Goal: Task Accomplishment & Management: Use online tool/utility

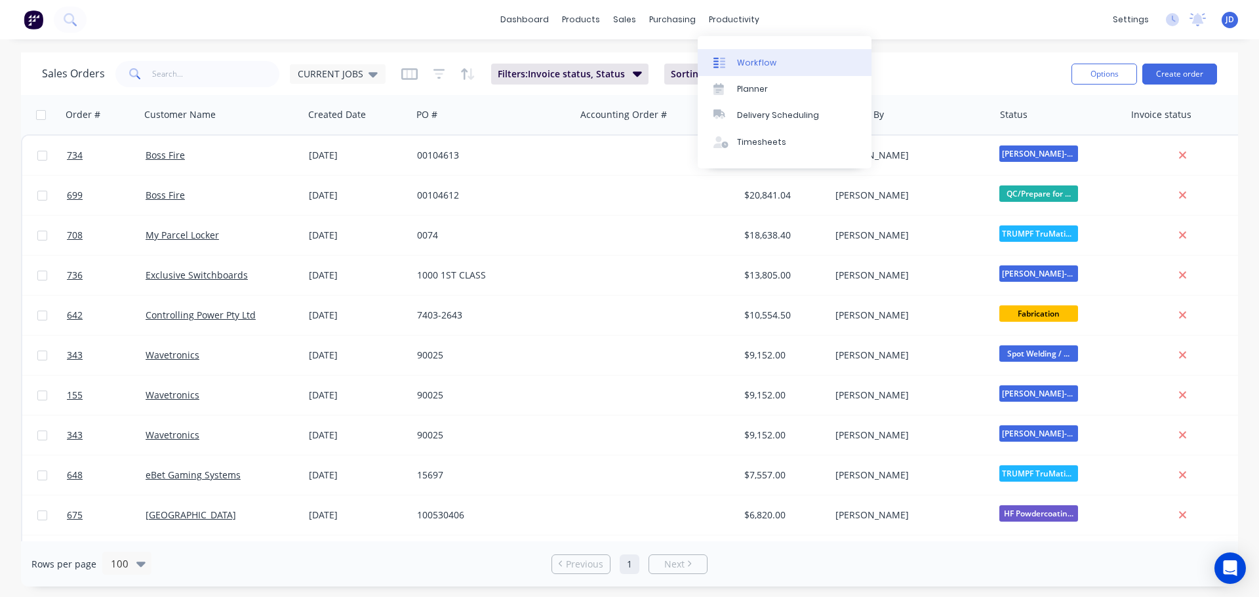
click at [739, 65] on div "Workflow" at bounding box center [756, 63] width 39 height 12
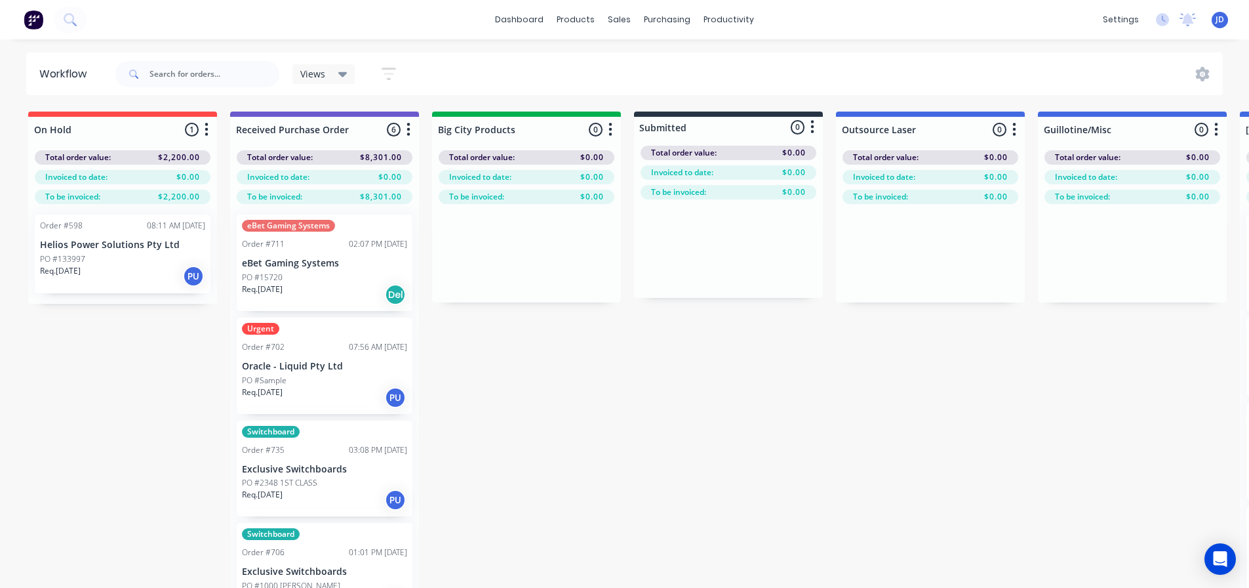
drag, startPoint x: 428, startPoint y: 520, endPoint x: 424, endPoint y: 512, distance: 8.5
drag, startPoint x: 420, startPoint y: 497, endPoint x: 413, endPoint y: 519, distance: 23.4
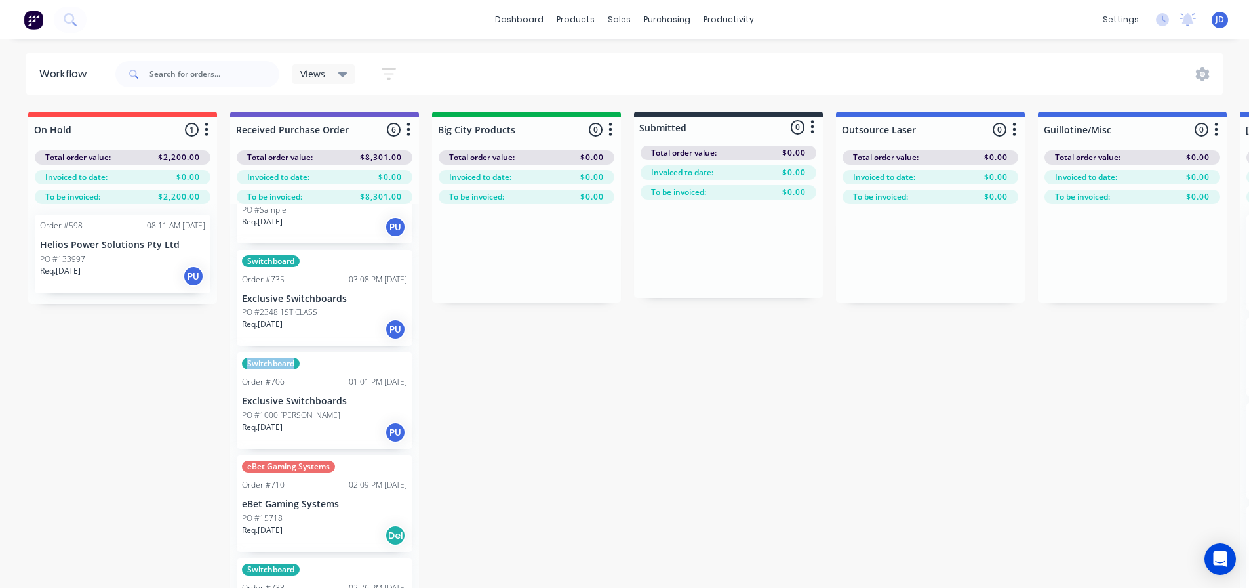
scroll to position [169, 0]
click at [408, 460] on div "eBet Gaming Systems Order #711 02:07 PM [DATE] eBet Gaming Systems PO #15720 Re…" at bounding box center [324, 419] width 189 height 430
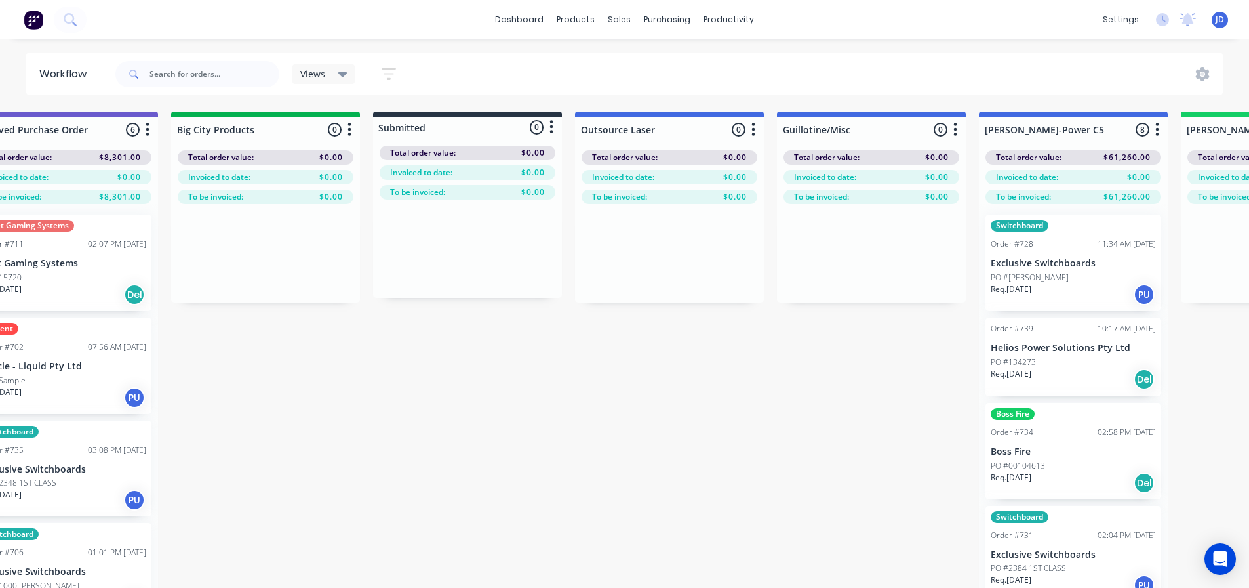
scroll to position [0, 2229]
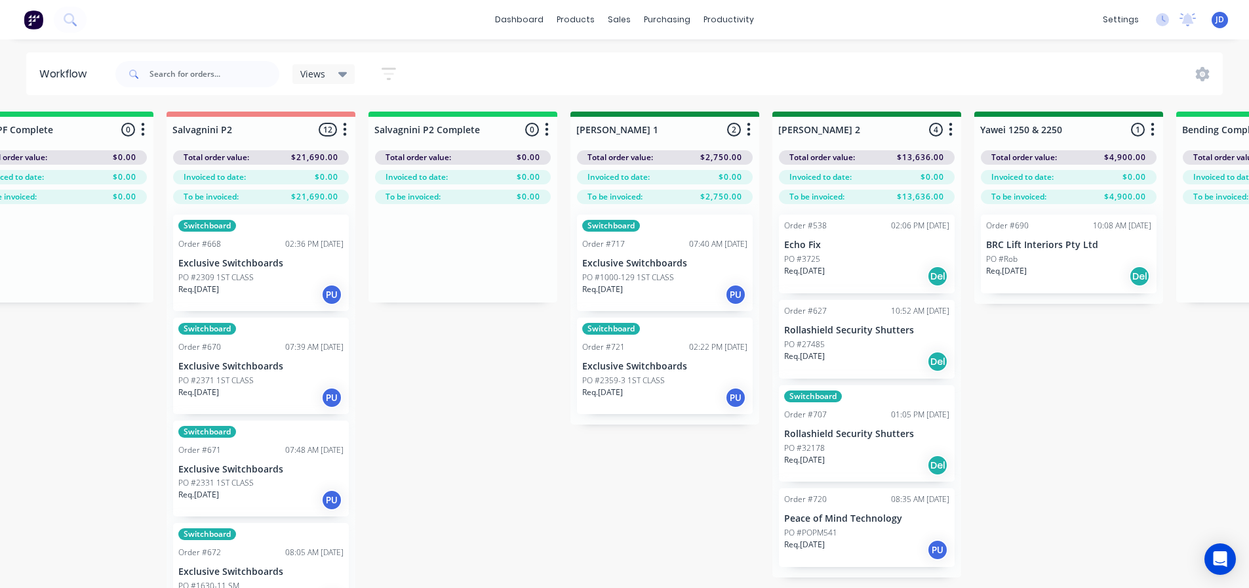
drag, startPoint x: 763, startPoint y: 487, endPoint x: 957, endPoint y: 462, distance: 195.7
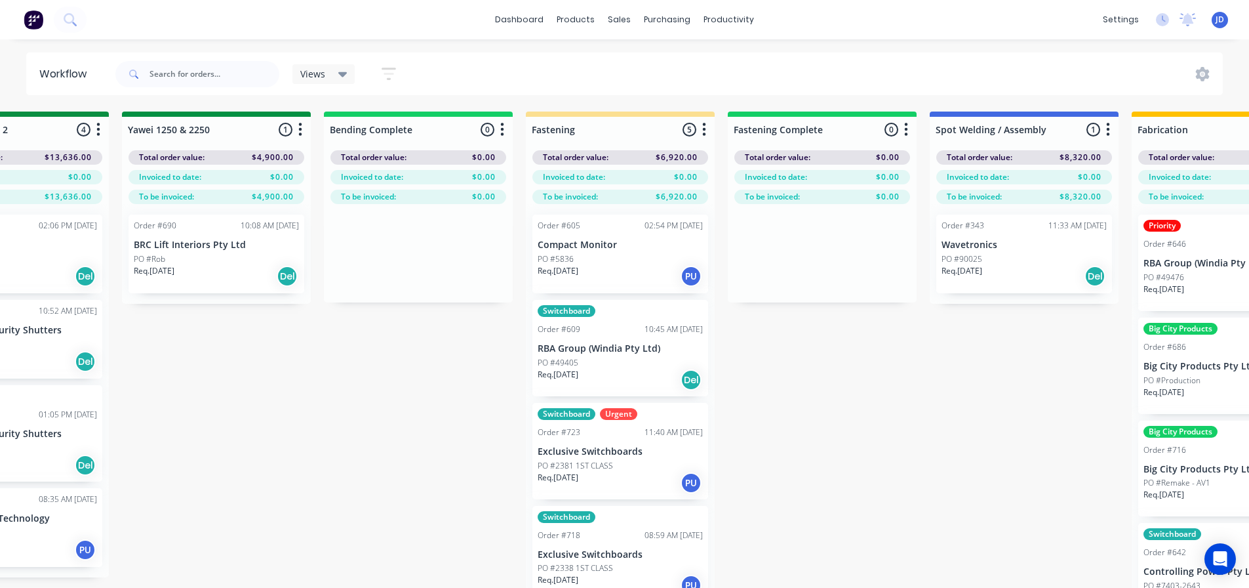
scroll to position [0, 2967]
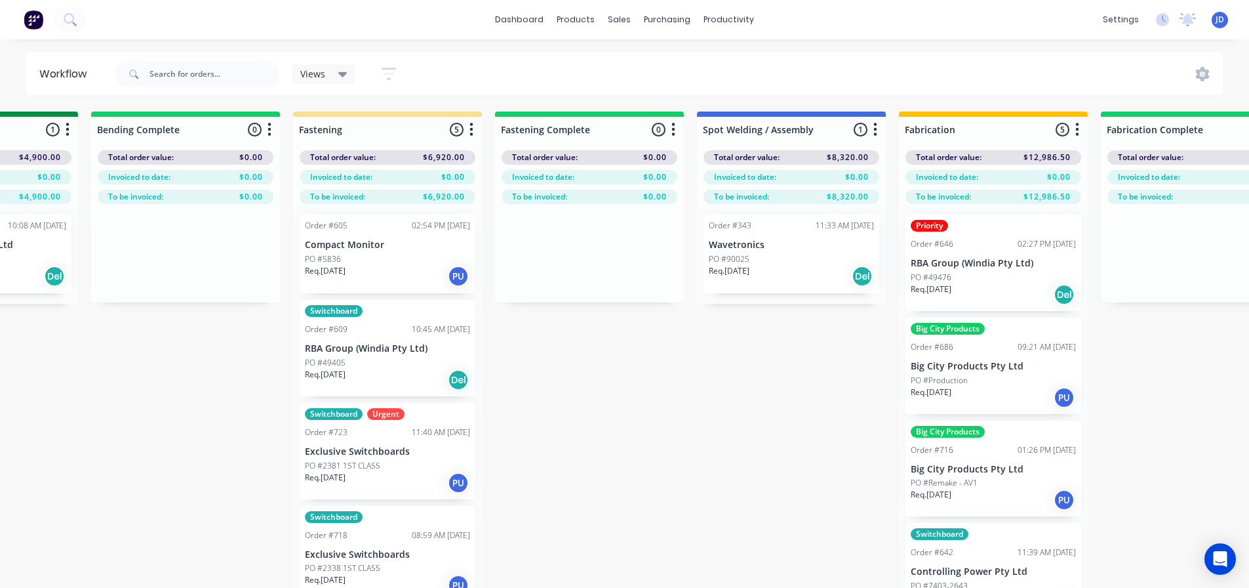
drag, startPoint x: 819, startPoint y: 428, endPoint x: 914, endPoint y: 384, distance: 105.4
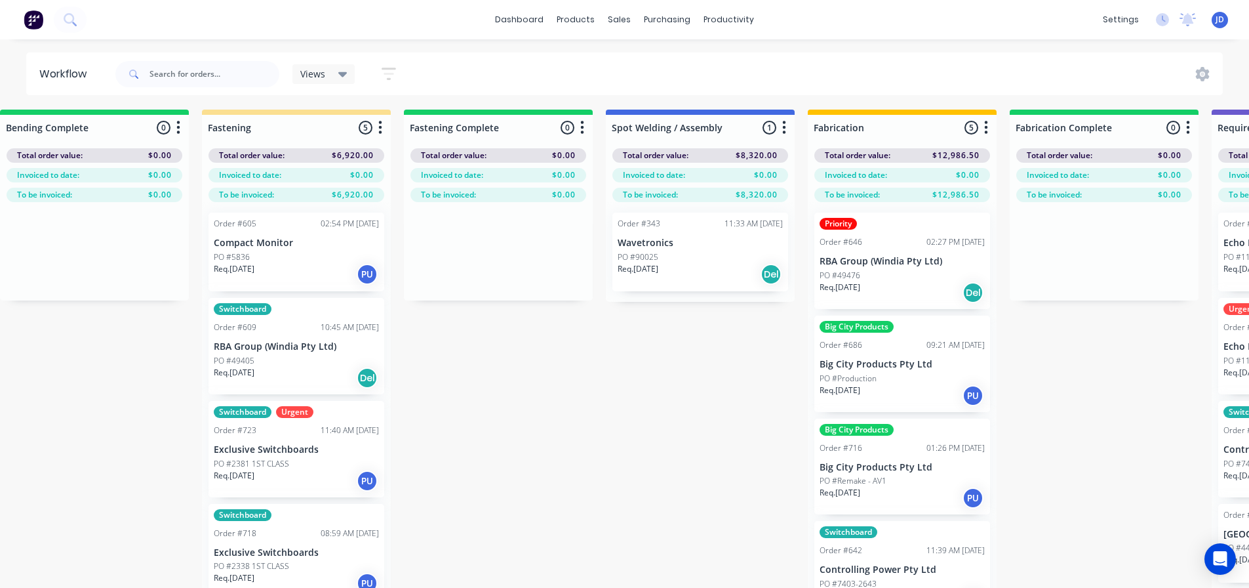
drag, startPoint x: 854, startPoint y: 408, endPoint x: 920, endPoint y: 405, distance: 65.7
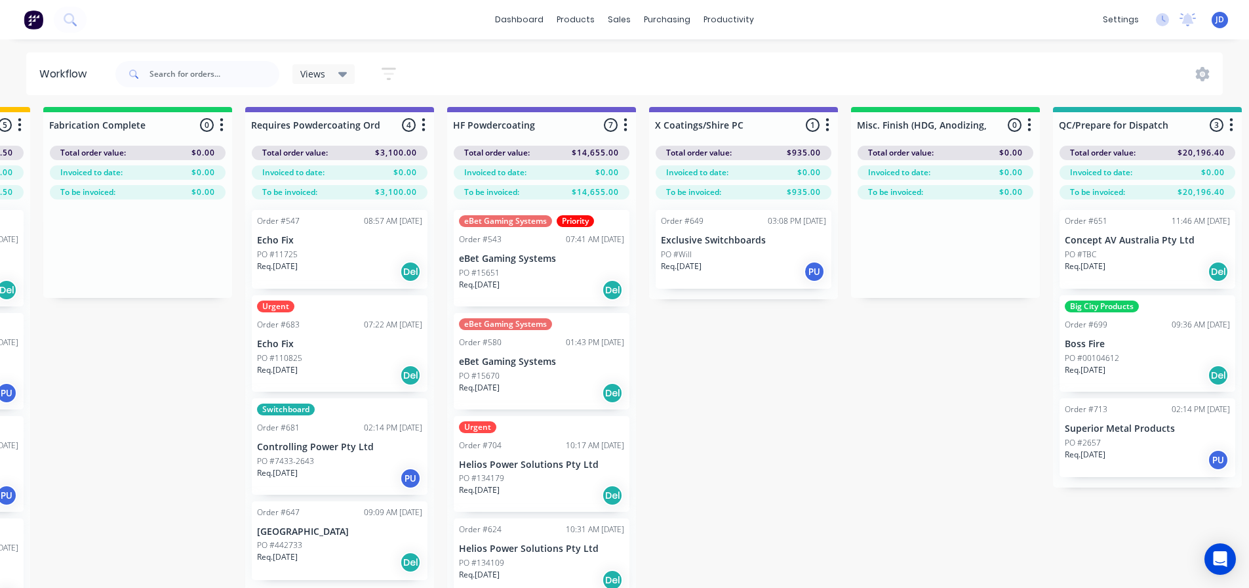
drag, startPoint x: 929, startPoint y: 382, endPoint x: 1005, endPoint y: 365, distance: 77.2
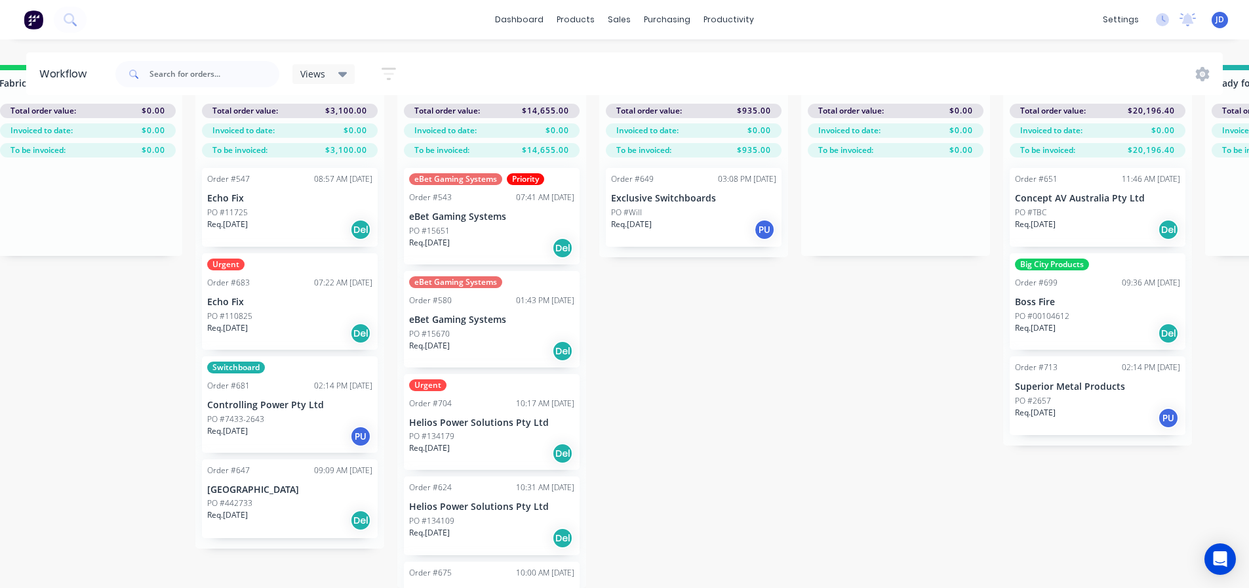
scroll to position [55, 4076]
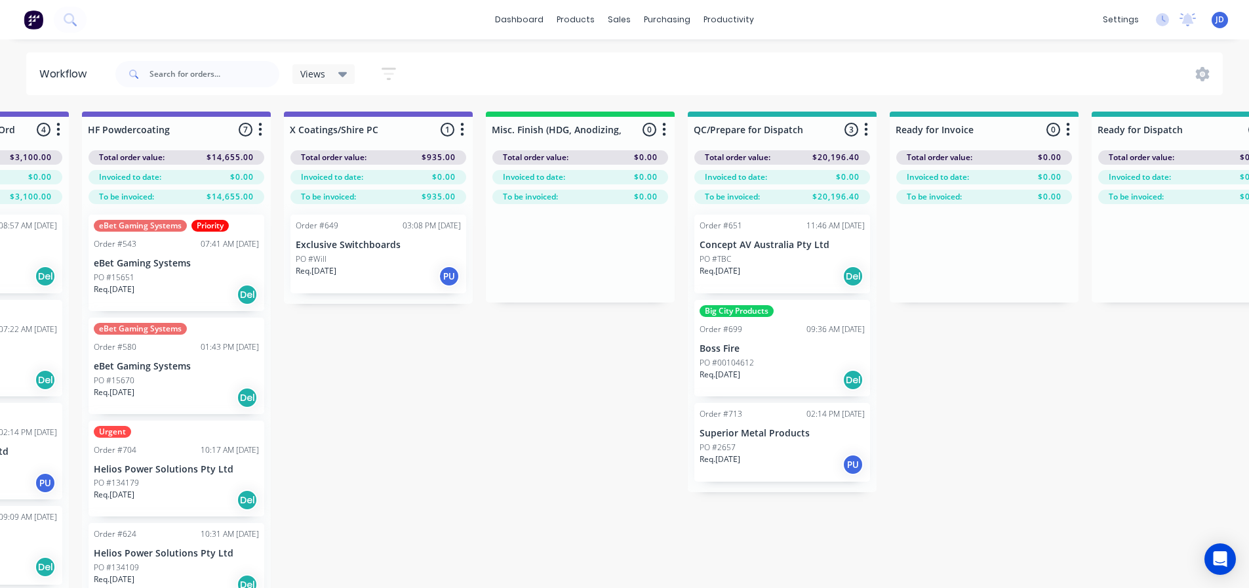
drag, startPoint x: 1016, startPoint y: 335, endPoint x: 1147, endPoint y: 253, distance: 155.0
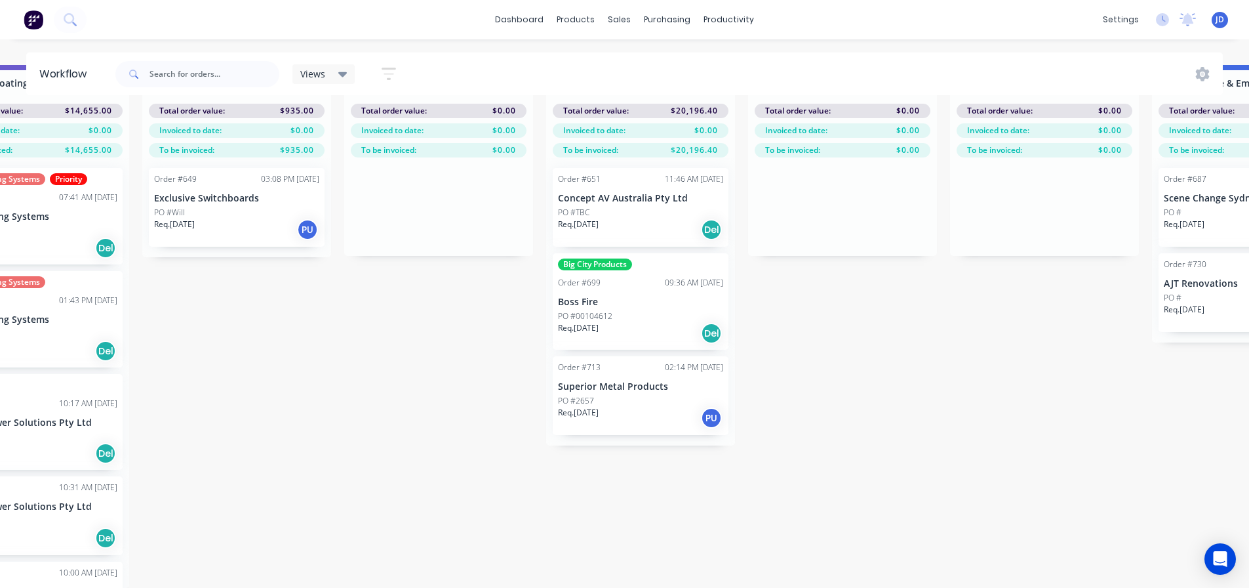
scroll to position [2, 4826]
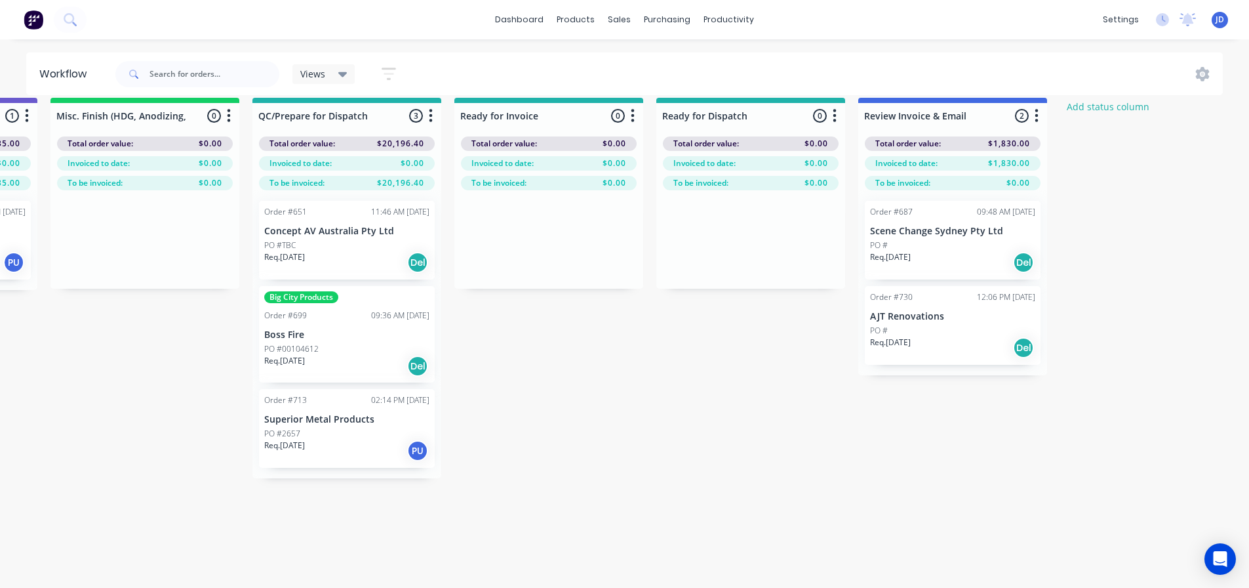
drag, startPoint x: 1128, startPoint y: 403, endPoint x: 1442, endPoint y: 297, distance: 331.4
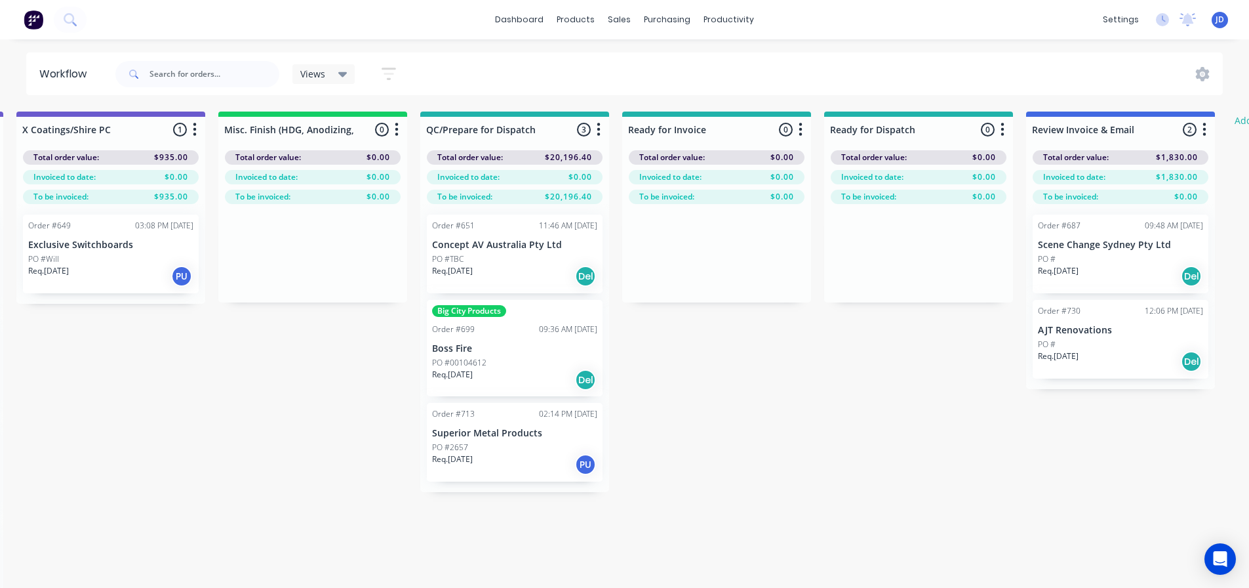
drag, startPoint x: 920, startPoint y: 519, endPoint x: 761, endPoint y: 539, distance: 160.0
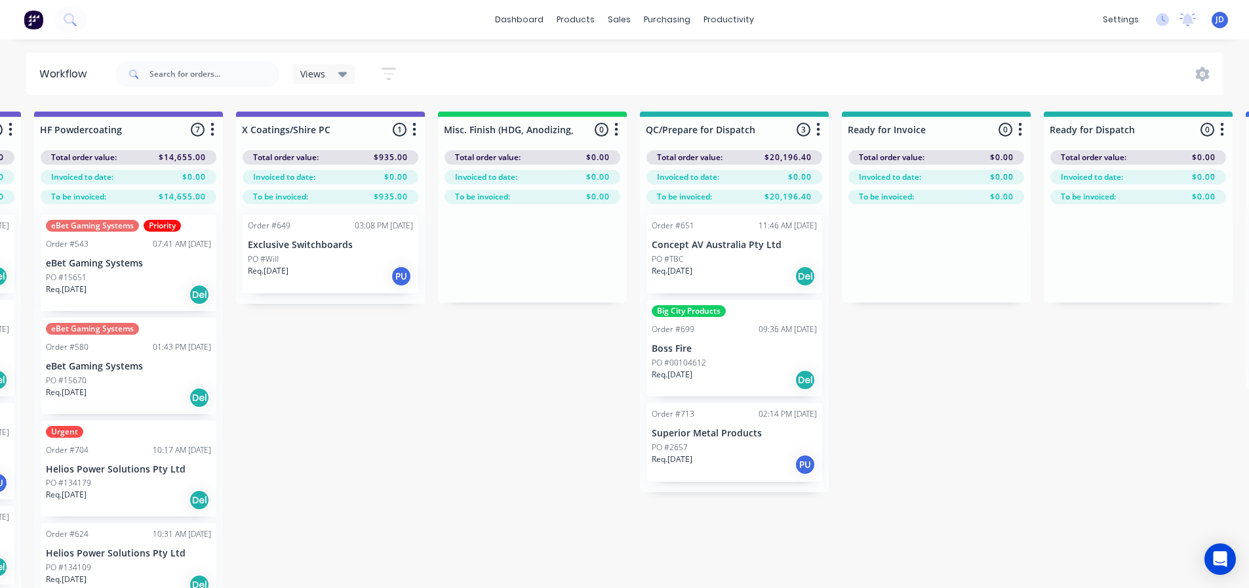
drag, startPoint x: 175, startPoint y: 373, endPoint x: 180, endPoint y: 361, distance: 12.7
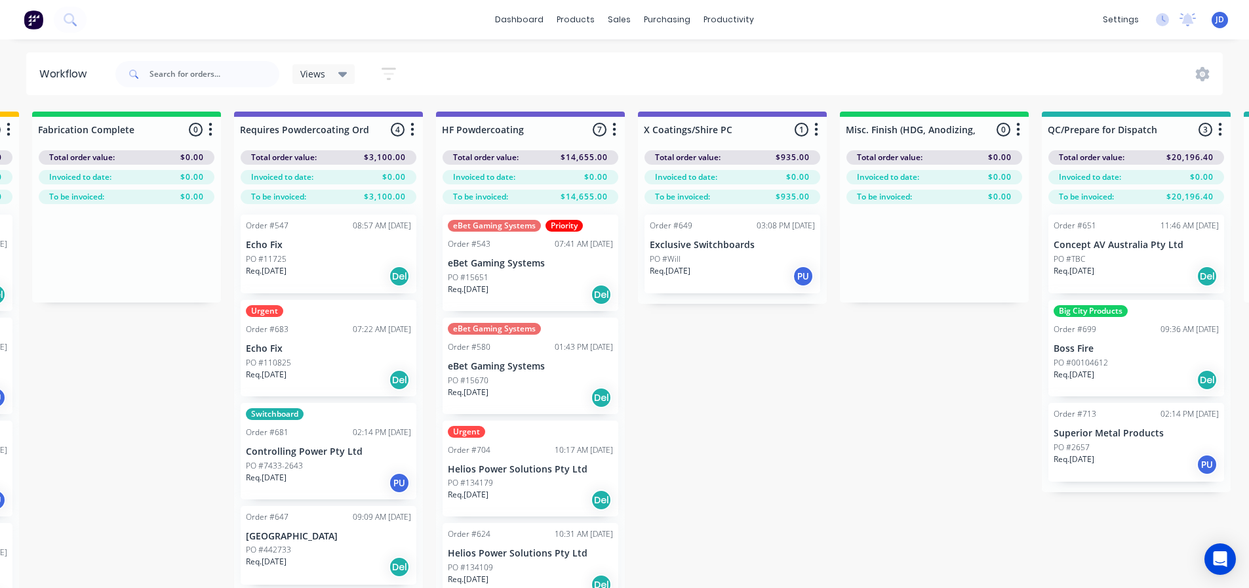
drag, startPoint x: 584, startPoint y: 496, endPoint x: 450, endPoint y: 441, distance: 145.3
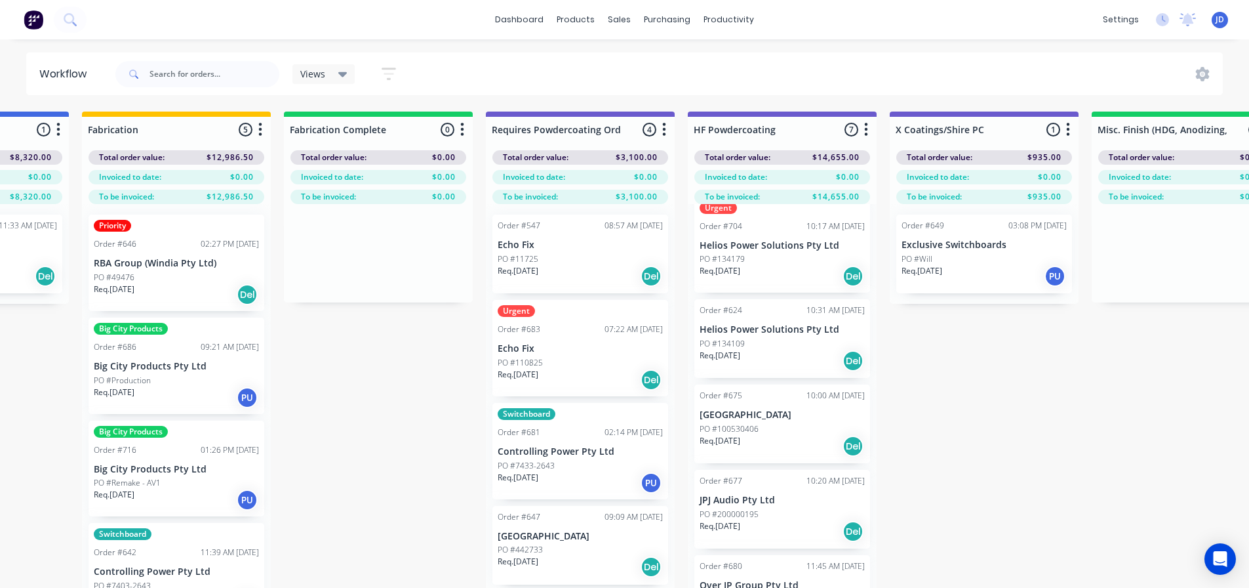
scroll to position [56, 3784]
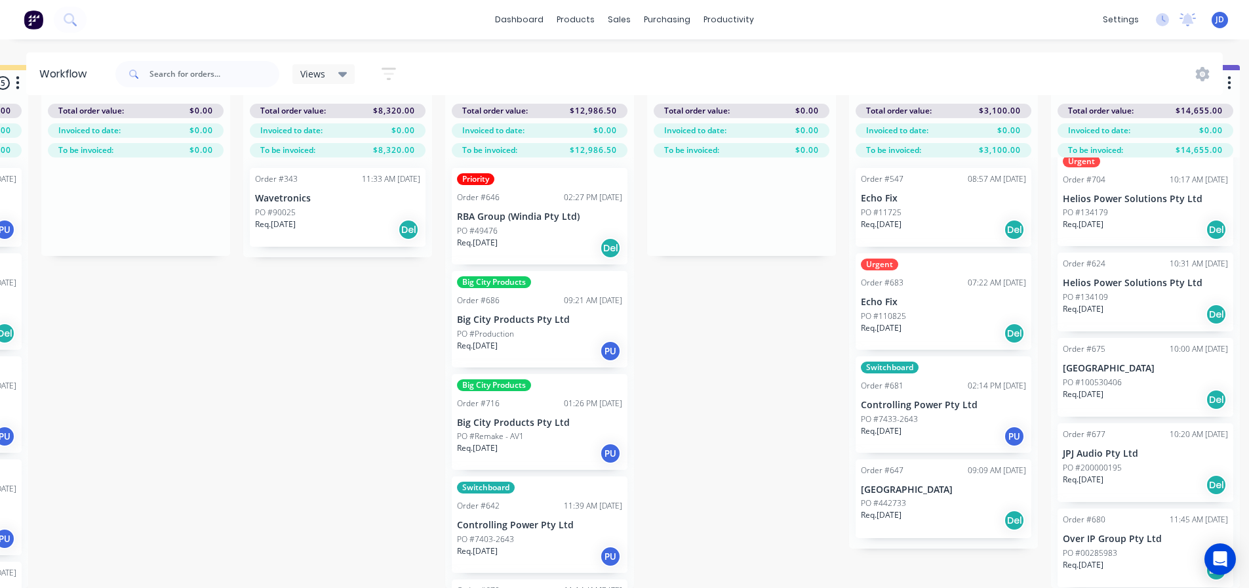
drag, startPoint x: 420, startPoint y: 500, endPoint x: 386, endPoint y: 491, distance: 35.3
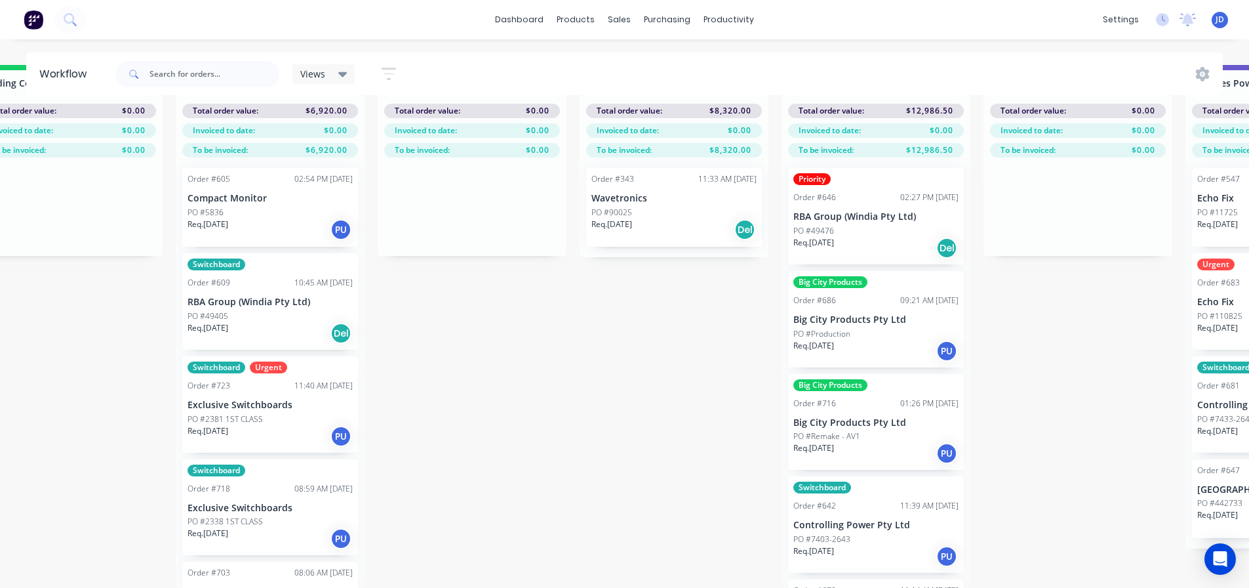
drag, startPoint x: 443, startPoint y: 485, endPoint x: 371, endPoint y: 453, distance: 78.4
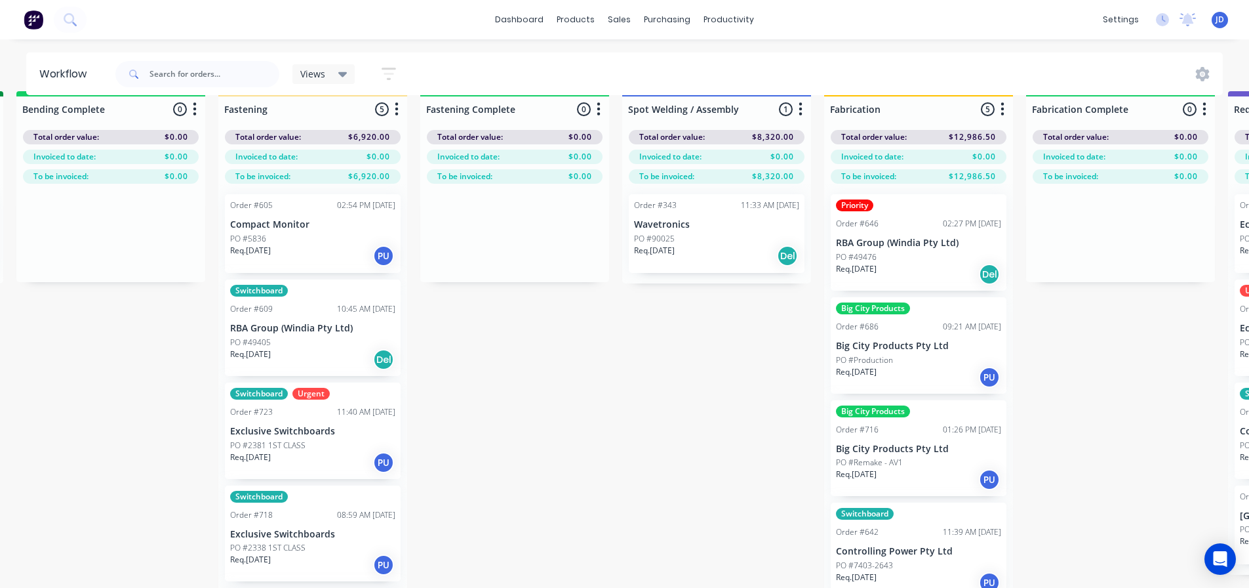
scroll to position [0, 3042]
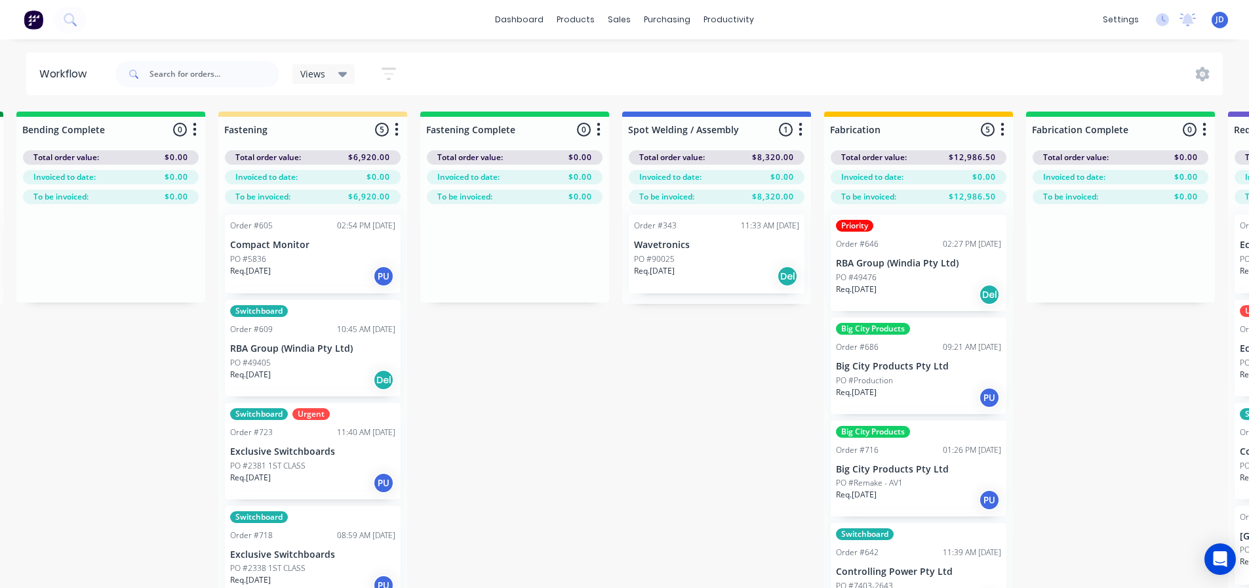
click at [247, 281] on div "Order #605 02:54 PM [DATE] Compact Monitor PO #5836 Req. [DATE] PU Switchboard …" at bounding box center [312, 419] width 189 height 430
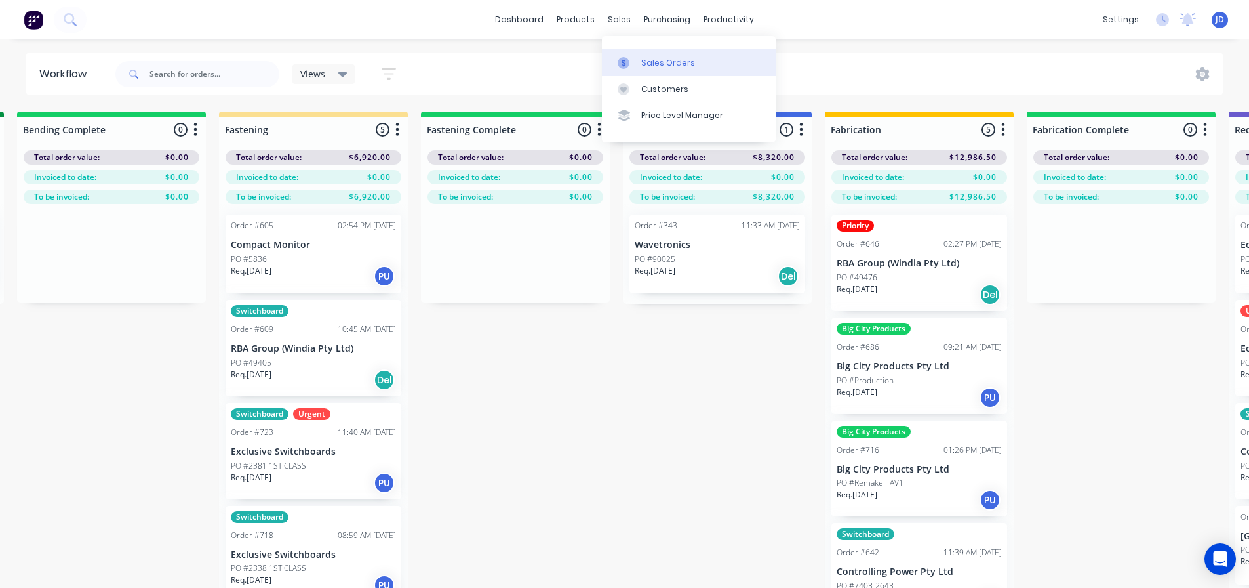
click at [636, 57] on div at bounding box center [628, 63] width 20 height 12
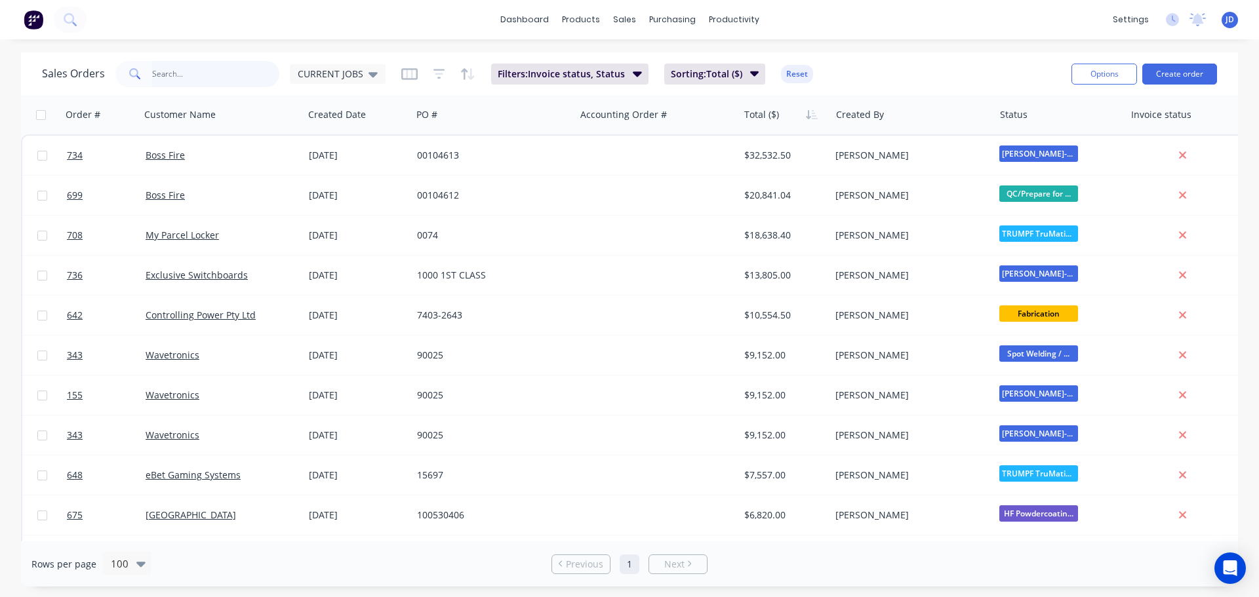
click at [203, 79] on input "text" at bounding box center [216, 74] width 128 height 26
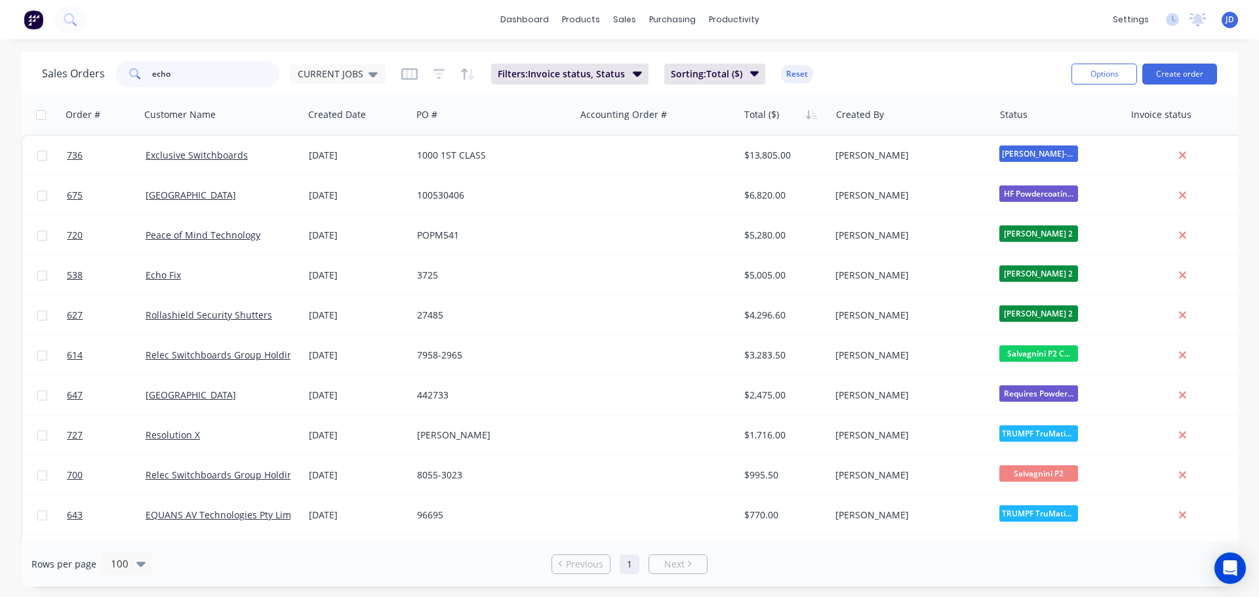
type input "echo"
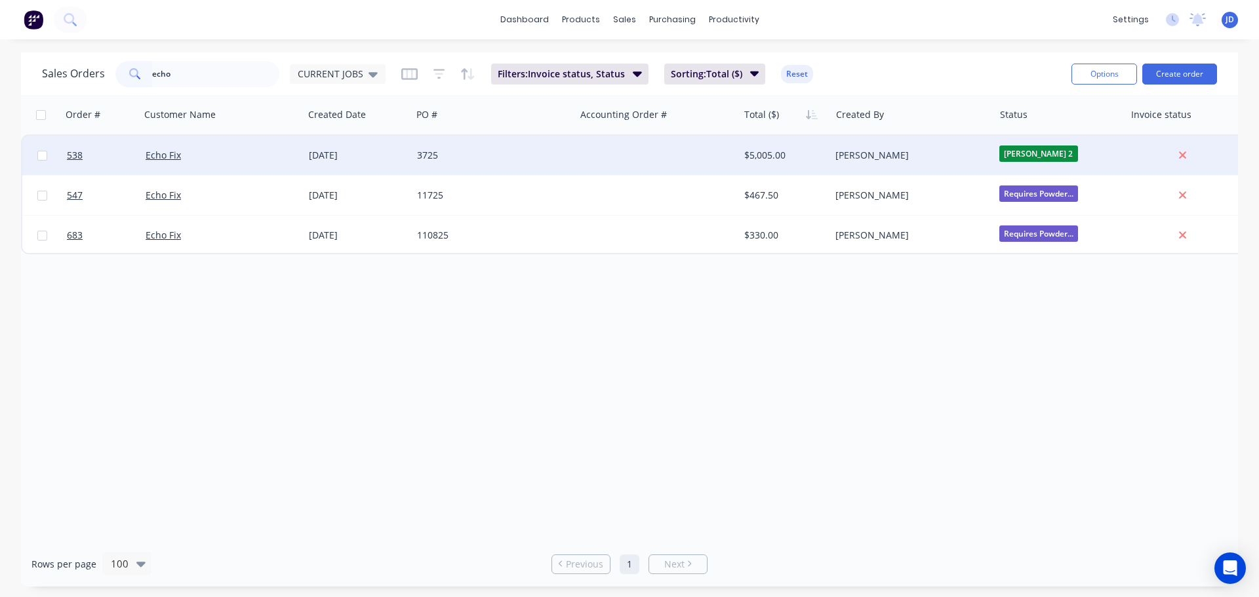
click at [497, 154] on div "3725" at bounding box center [490, 155] width 146 height 13
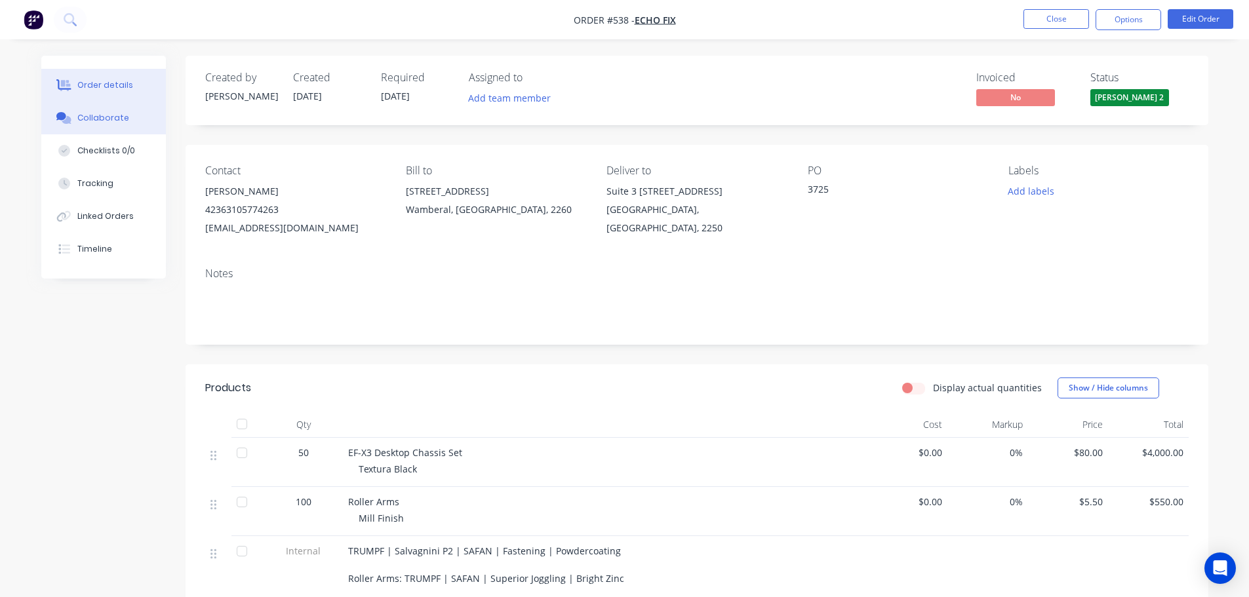
click at [98, 103] on button "Collaborate" at bounding box center [103, 118] width 125 height 33
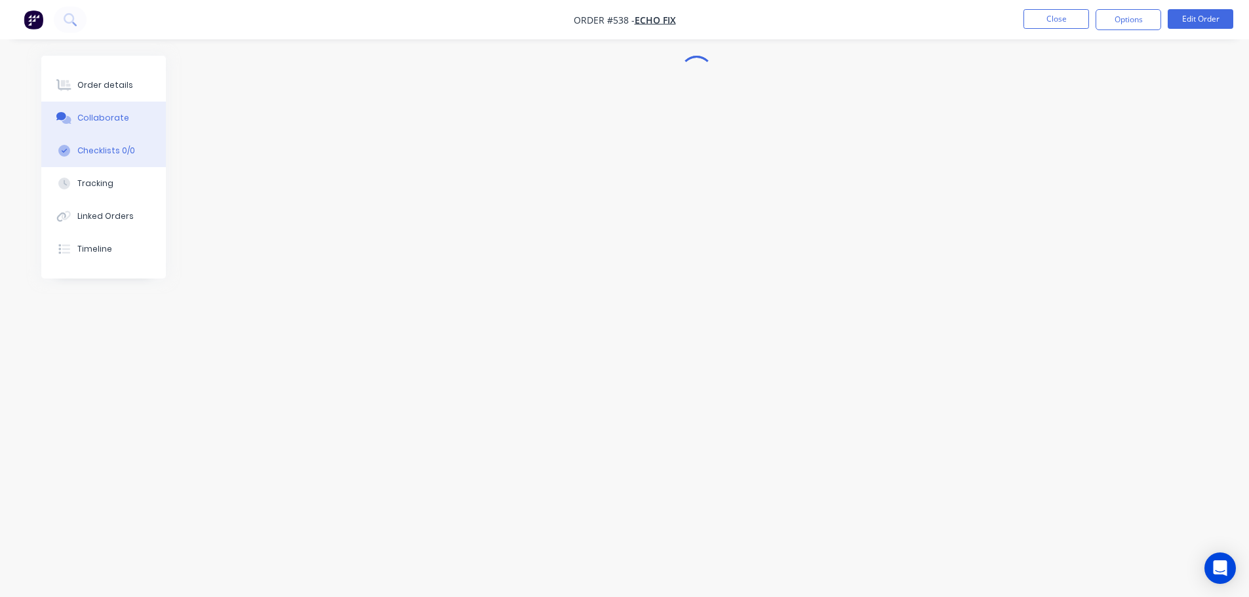
click at [147, 146] on button "Checklists 0/0" at bounding box center [103, 150] width 125 height 33
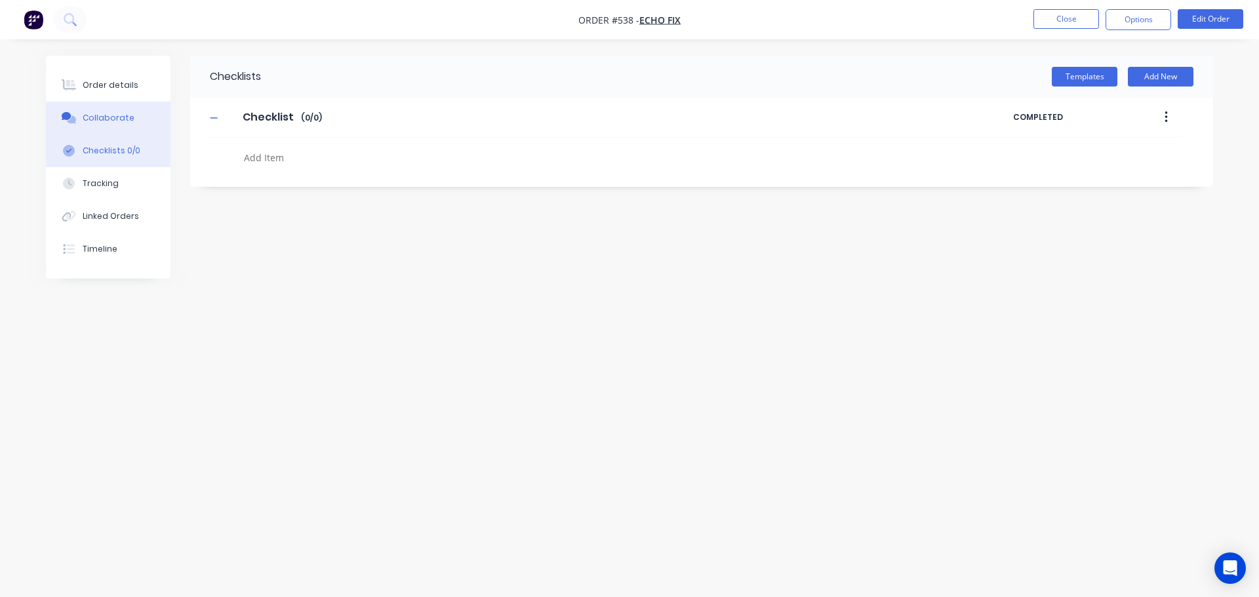
click at [103, 116] on div "Collaborate" at bounding box center [109, 118] width 52 height 12
